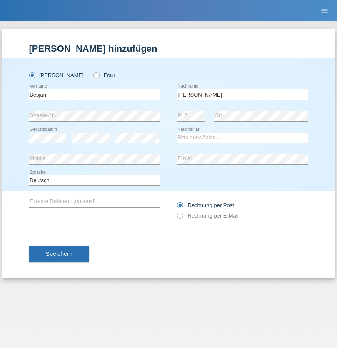
type input "Zeka"
select select "XK"
select select "C"
select select "07"
select select "12"
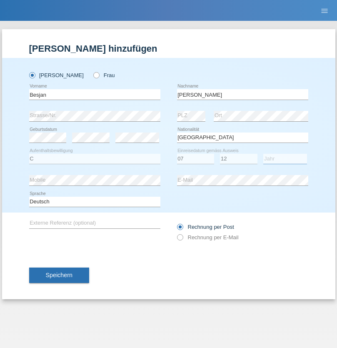
select select "2016"
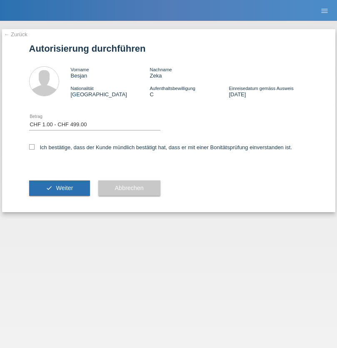
select select "1"
checkbox input "true"
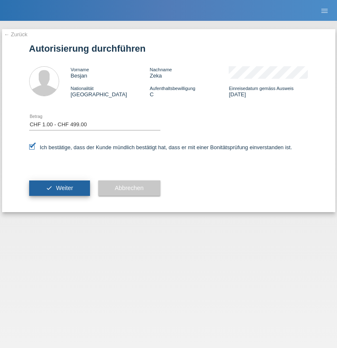
click at [59, 188] on span "Weiter" at bounding box center [64, 187] width 17 height 7
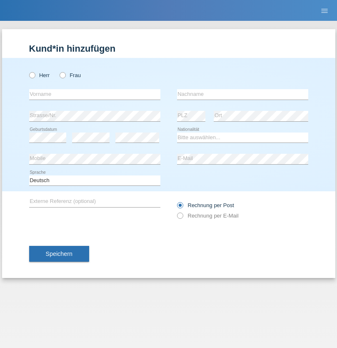
radio input "true"
click at [94, 94] on input "text" at bounding box center [94, 94] width 131 height 10
type input "Ganaj"
click at [242, 94] on input "text" at bounding box center [242, 94] width 131 height 10
type input "Fadil"
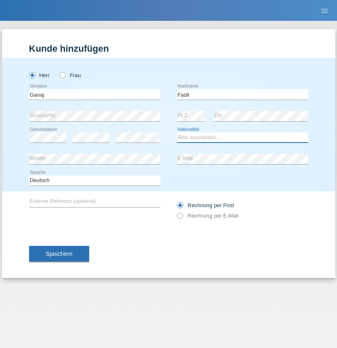
select select "XK"
select select "C"
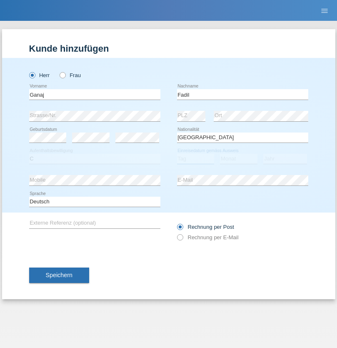
select select "11"
select select "08"
select select "2021"
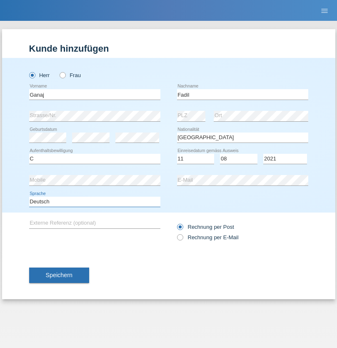
select select "en"
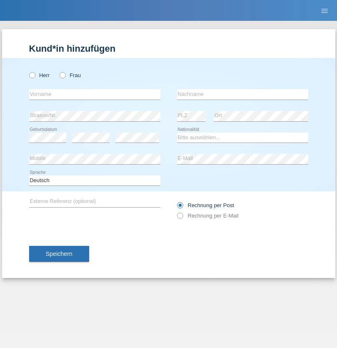
radio input "true"
click at [94, 94] on input "text" at bounding box center [94, 94] width 131 height 10
type input "Ibrahim"
click at [242, 94] on input "text" at bounding box center [242, 94] width 131 height 10
type input "Muja"
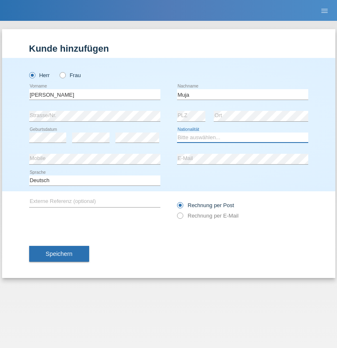
select select "XK"
select select "C"
select select "03"
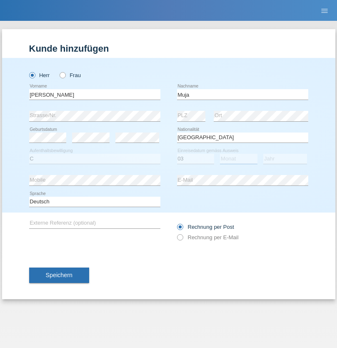
select select "07"
select select "2021"
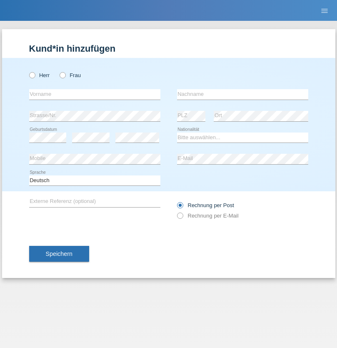
radio input "true"
click at [94, 94] on input "text" at bounding box center [94, 94] width 131 height 10
type input "[PERSON_NAME]"
click at [242, 94] on input "text" at bounding box center [242, 94] width 131 height 10
type input "Berger"
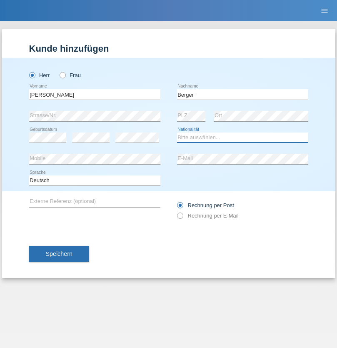
select select "CH"
radio input "true"
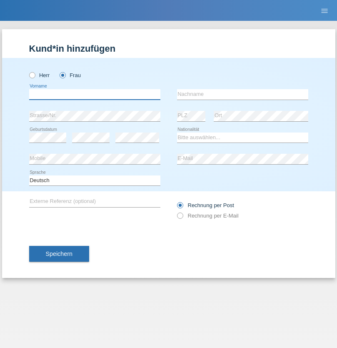
click at [94, 94] on input "text" at bounding box center [94, 94] width 131 height 10
type input "Teixeira da Silva Moço"
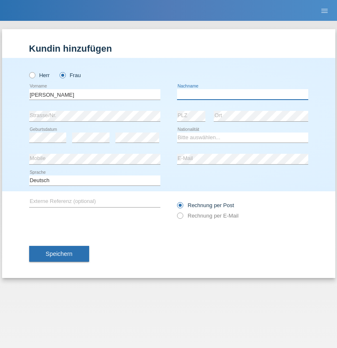
click at [242, 94] on input "text" at bounding box center [242, 94] width 131 height 10
type input "Paula"
select select "PT"
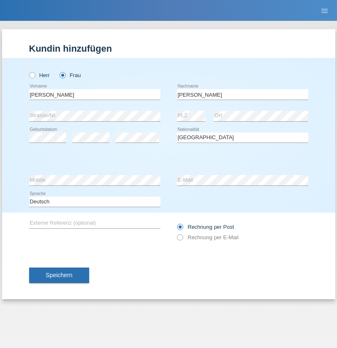
select select "C"
select select "28"
select select "03"
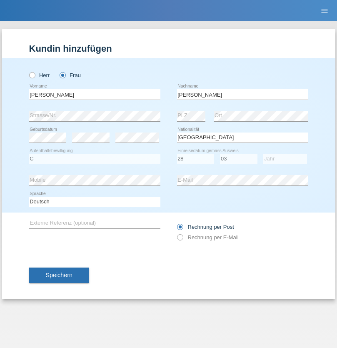
select select "2005"
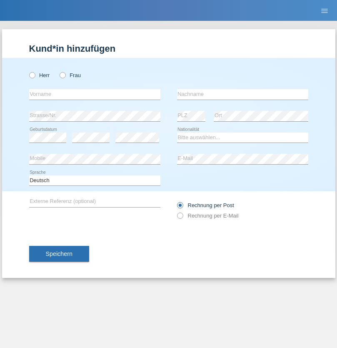
radio input "true"
click at [94, 94] on input "text" at bounding box center [94, 94] width 131 height 10
type input "Momand"
click at [242, 94] on input "text" at bounding box center [242, 94] width 131 height 10
type input "Azmat"
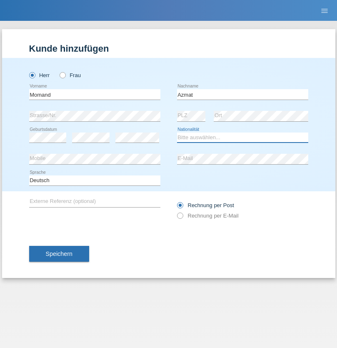
select select "CH"
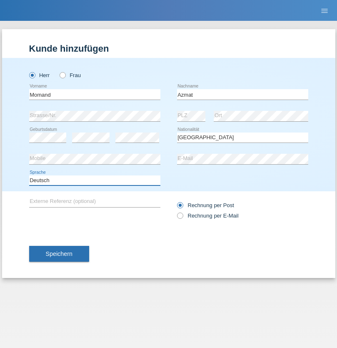
select select "en"
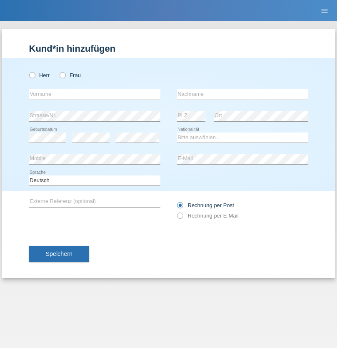
radio input "true"
click at [94, 94] on input "text" at bounding box center [94, 94] width 131 height 10
type input "Allan"
click at [242, 94] on input "text" at bounding box center [242, 94] width 131 height 10
type input "Theurillat"
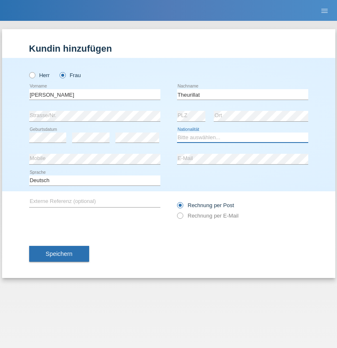
select select "CH"
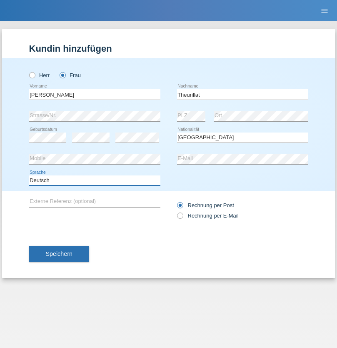
select select "en"
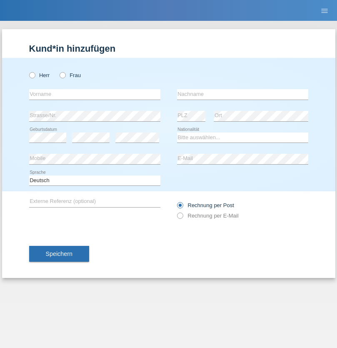
radio input "true"
click at [94, 94] on input "text" at bounding box center [94, 94] width 131 height 10
type input "Jack"
click at [242, 94] on input "text" at bounding box center [242, 94] width 131 height 10
type input "Graf"
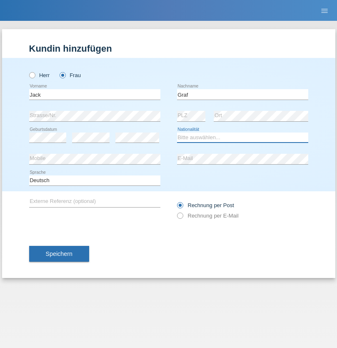
select select "CH"
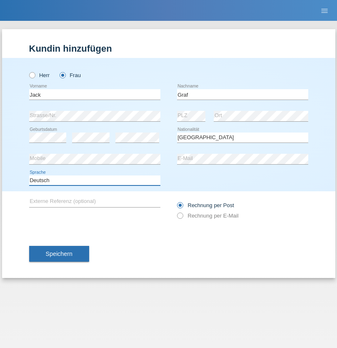
select select "en"
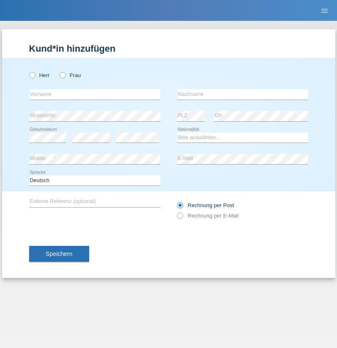
radio input "true"
click at [94, 94] on input "text" at bounding box center [94, 94] width 131 height 10
type input "Teklay"
click at [242, 94] on input "text" at bounding box center [242, 94] width 131 height 10
type input "Fiori"
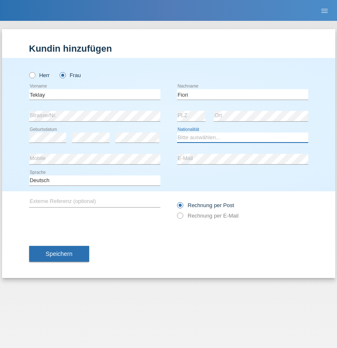
select select "ER"
select select "C"
select select "11"
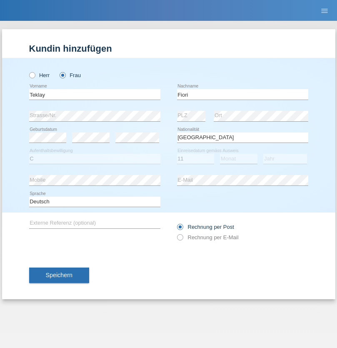
select select "08"
select select "2021"
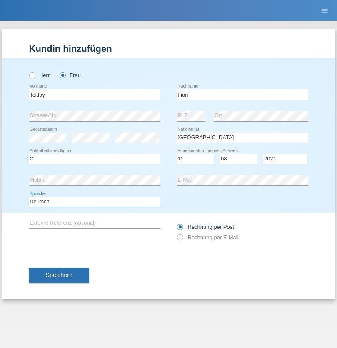
select select "en"
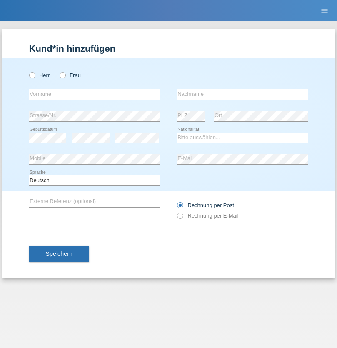
radio input "true"
click at [94, 94] on input "text" at bounding box center [94, 94] width 131 height 10
type input "Sadia"
click at [242, 94] on input "text" at bounding box center [242, 94] width 131 height 10
type input "Nejmaoui"
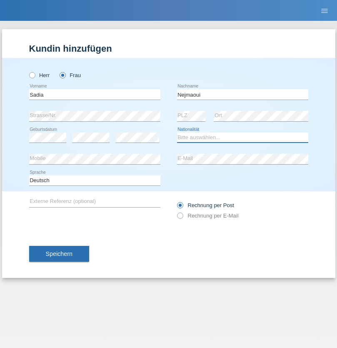
select select "MA"
select select "C"
select select "01"
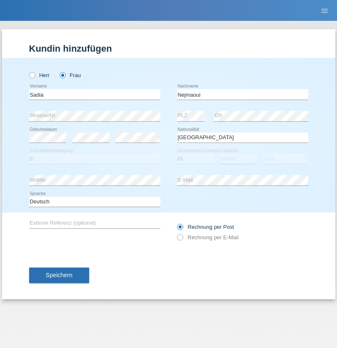
select select "06"
select select "1964"
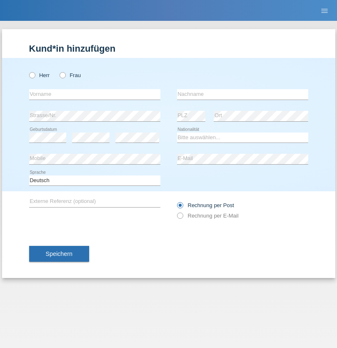
radio input "true"
click at [94, 94] on input "text" at bounding box center [94, 94] width 131 height 10
type input "[PERSON_NAME]"
click at [242, 94] on input "text" at bounding box center [242, 94] width 131 height 10
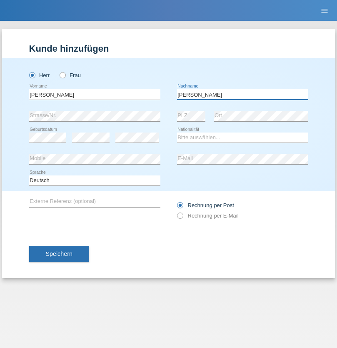
type input "[PERSON_NAME]"
select select "CH"
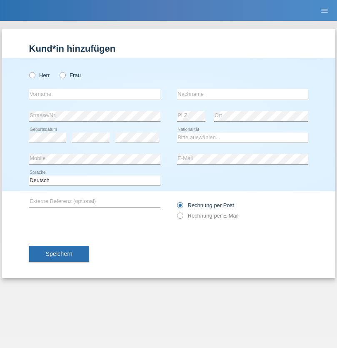
radio input "true"
click at [94, 94] on input "text" at bounding box center [94, 94] width 131 height 10
type input "Thivagaran"
click at [242, 94] on input "text" at bounding box center [242, 94] width 131 height 10
type input "Selvanayagam"
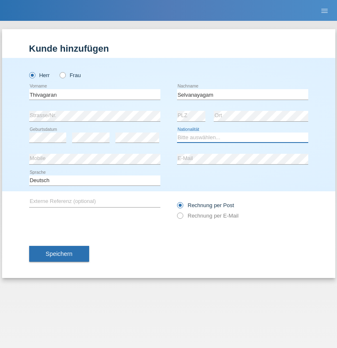
select select "LK"
select select "C"
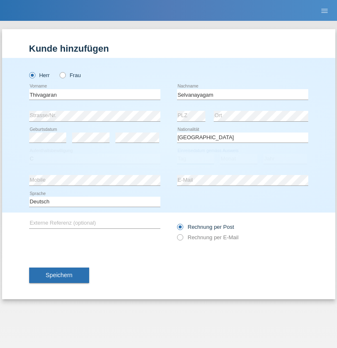
select select "23"
select select "03"
select select "2021"
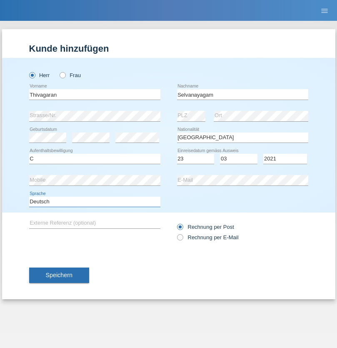
select select "en"
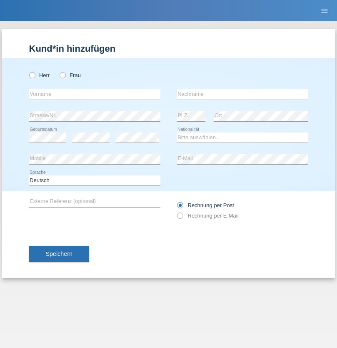
radio input "true"
click at [94, 94] on input "text" at bounding box center [94, 94] width 131 height 10
type input "[PERSON_NAME]"
click at [242, 94] on input "text" at bounding box center [242, 94] width 131 height 10
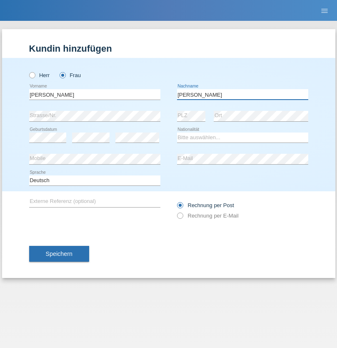
type input "[PERSON_NAME]"
select select "CH"
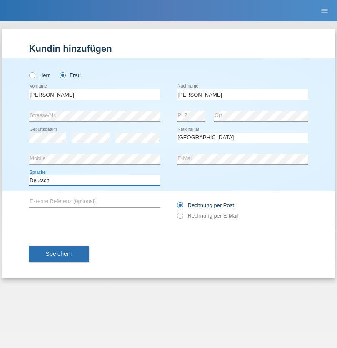
select select "en"
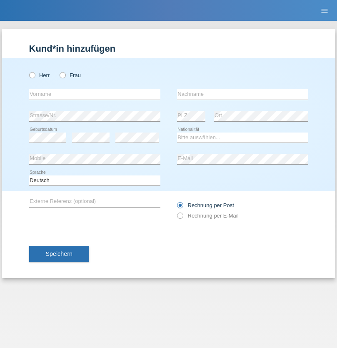
radio input "true"
click at [94, 94] on input "text" at bounding box center [94, 94] width 131 height 10
type input "Tymur"
click at [242, 94] on input "text" at bounding box center [242, 94] width 131 height 10
type input "Hunderchuk"
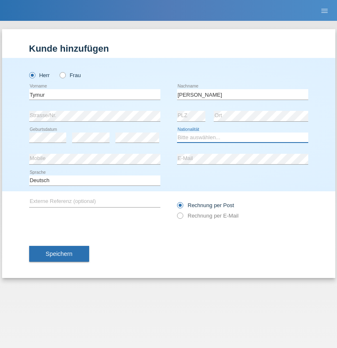
select select "UA"
select select "C"
select select "20"
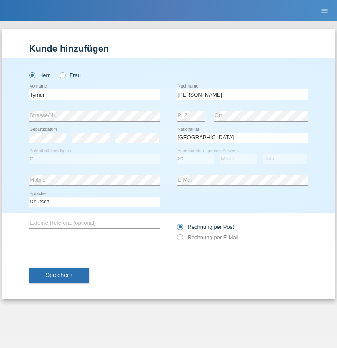
select select "08"
select select "2021"
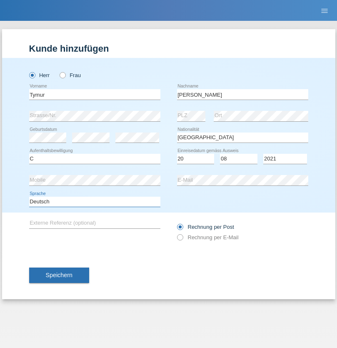
select select "en"
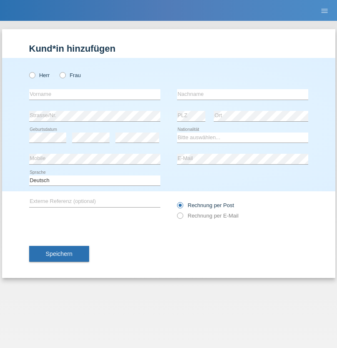
radio input "true"
click at [94, 94] on input "text" at bounding box center [94, 94] width 131 height 10
type input "Tymur"
click at [242, 94] on input "text" at bounding box center [242, 94] width 131 height 10
type input "Hunderchuj"
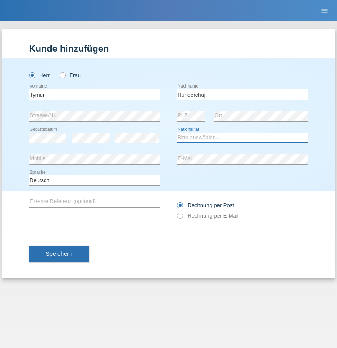
select select "UA"
select select "C"
select select "20"
select select "08"
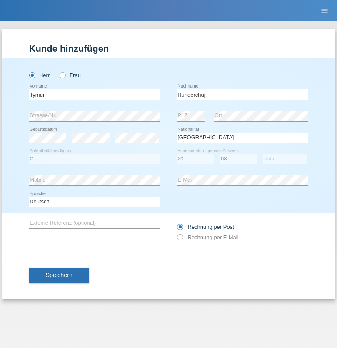
select select "2021"
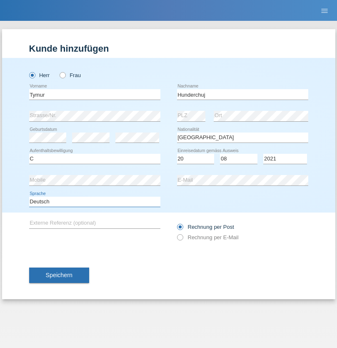
select select "en"
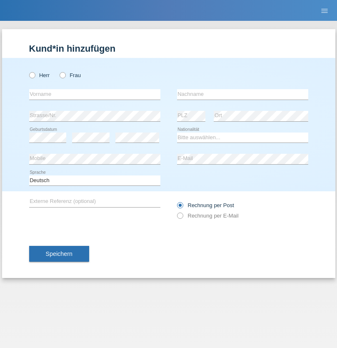
radio input "true"
click at [94, 94] on input "text" at bounding box center [94, 94] width 131 height 10
type input "[PERSON_NAME]"
click at [242, 94] on input "text" at bounding box center [242, 94] width 131 height 10
type input "Tropp"
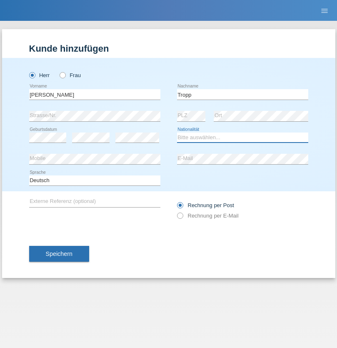
select select "SK"
select select "C"
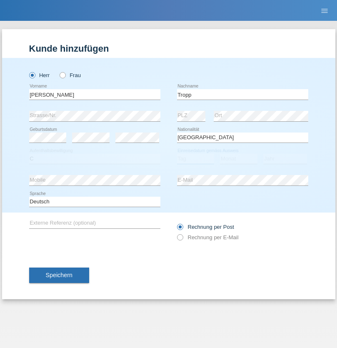
select select "11"
select select "08"
select select "2021"
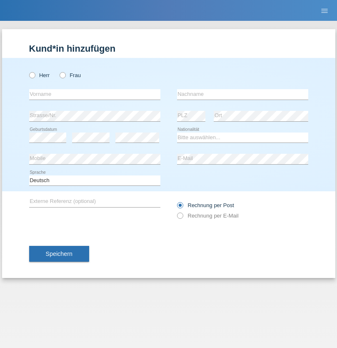
radio input "true"
click at [94, 94] on input "text" at bounding box center [94, 94] width 131 height 10
type input "Dirk"
click at [242, 94] on input "text" at bounding box center [242, 94] width 131 height 10
type input "Ringle"
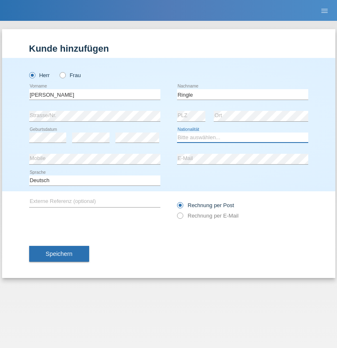
select select "DE"
select select "C"
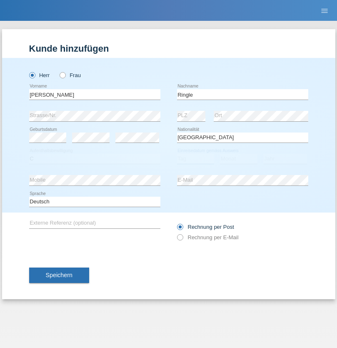
select select "06"
select select "01"
select select "2021"
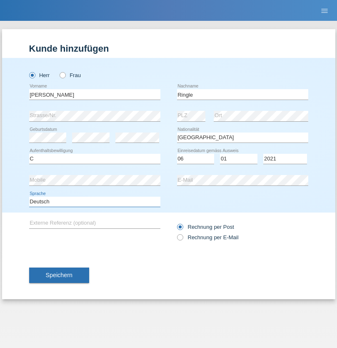
select select "en"
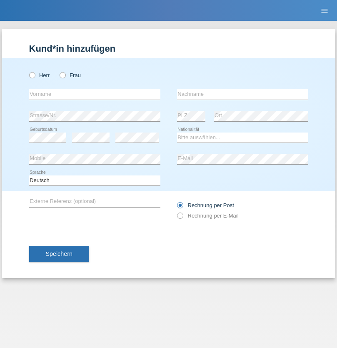
radio input "true"
click at [94, 94] on input "text" at bounding box center [94, 94] width 131 height 10
type input "Junior"
click at [242, 94] on input "text" at bounding box center [242, 94] width 131 height 10
type input "[PERSON_NAME]"
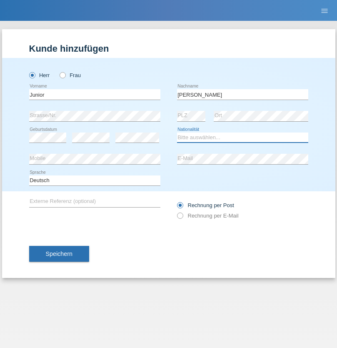
select select "CH"
radio input "true"
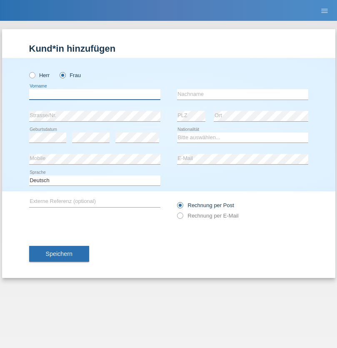
click at [94, 94] on input "text" at bounding box center [94, 94] width 131 height 10
type input "Maria Fernanda"
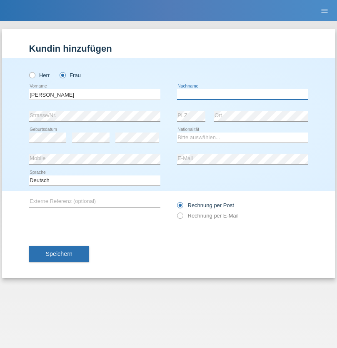
click at [242, 94] on input "text" at bounding box center [242, 94] width 131 height 10
type input "Knusel Campillo"
select select "CH"
radio input "true"
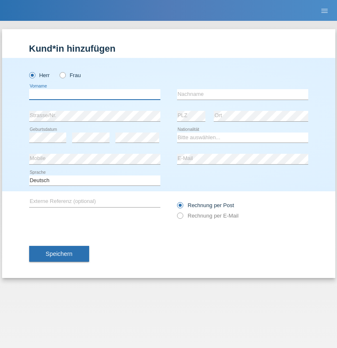
click at [94, 94] on input "text" at bounding box center [94, 94] width 131 height 10
type input "[PERSON_NAME]"
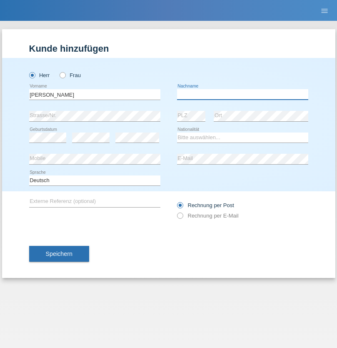
click at [242, 94] on input "text" at bounding box center [242, 94] width 131 height 10
type input "[PERSON_NAME]"
select select "XK"
select select "C"
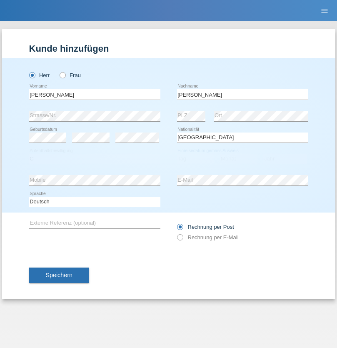
select select "08"
select select "02"
select select "1979"
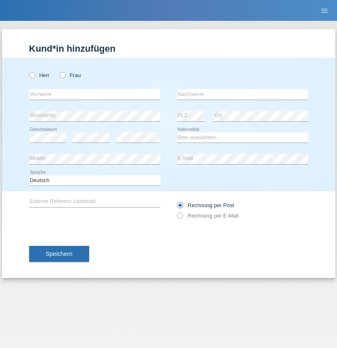
radio input "true"
click at [94, 94] on input "text" at bounding box center [94, 94] width 131 height 10
type input "[PERSON_NAME]"
click at [242, 94] on input "text" at bounding box center [242, 94] width 131 height 10
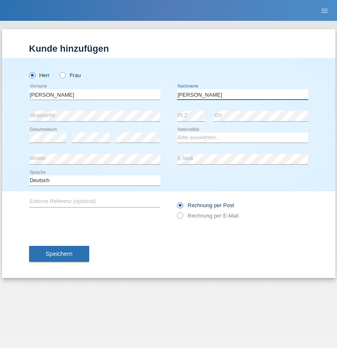
type input "[PERSON_NAME]"
select select "CH"
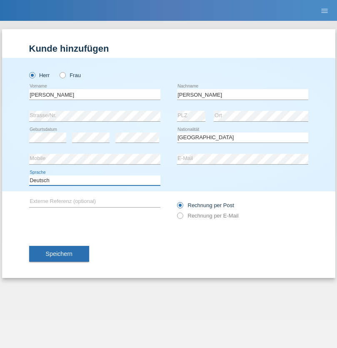
select select "en"
